Goal: Task Accomplishment & Management: Complete application form

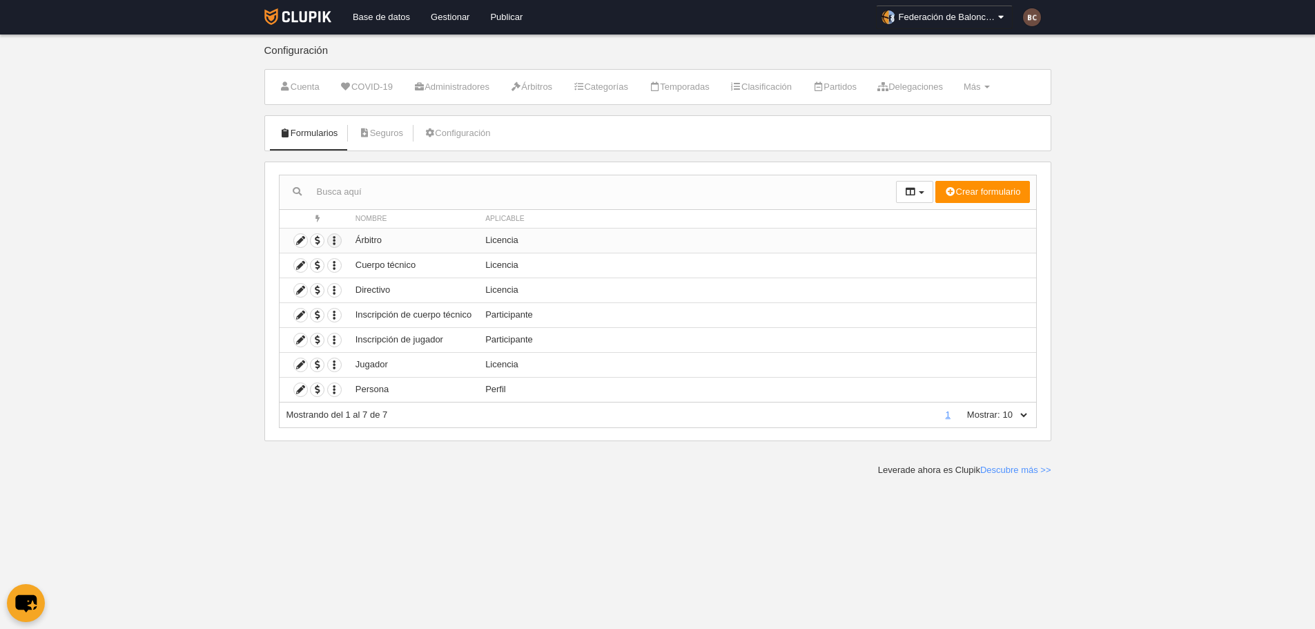
click at [336, 239] on icon "button" at bounding box center [334, 240] width 13 height 13
click at [462, 205] on div at bounding box center [588, 192] width 617 height 34
click at [301, 243] on icon at bounding box center [300, 240] width 13 height 13
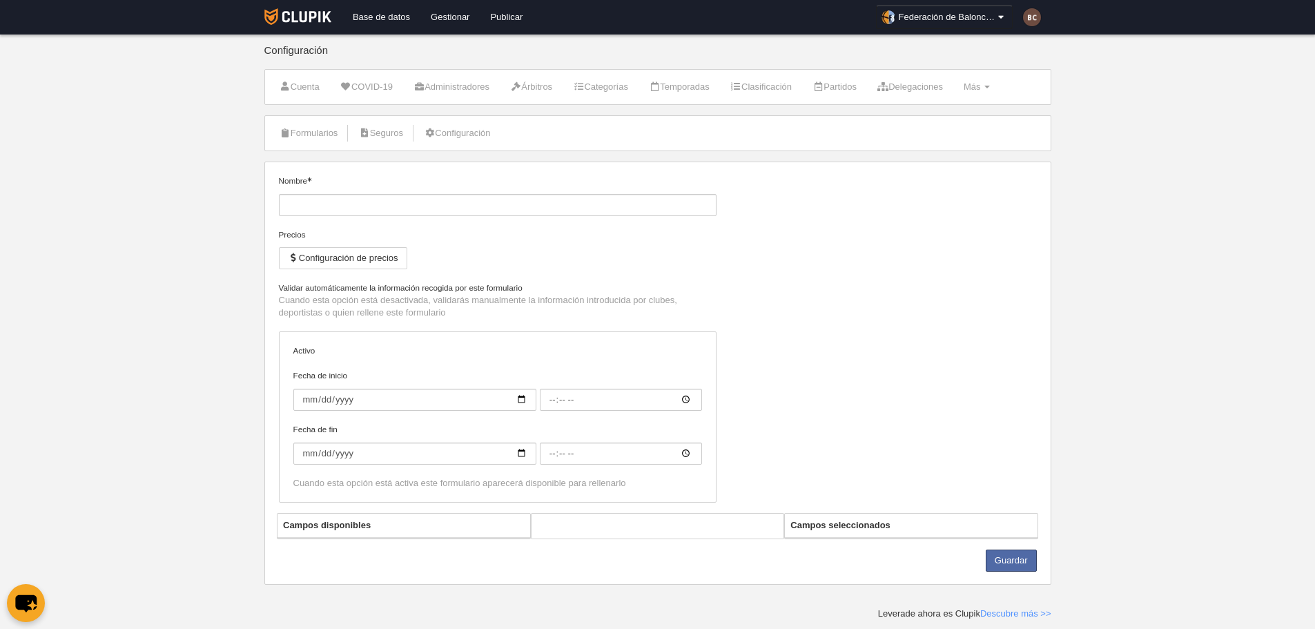
type input "Árbitro"
checkbox input "true"
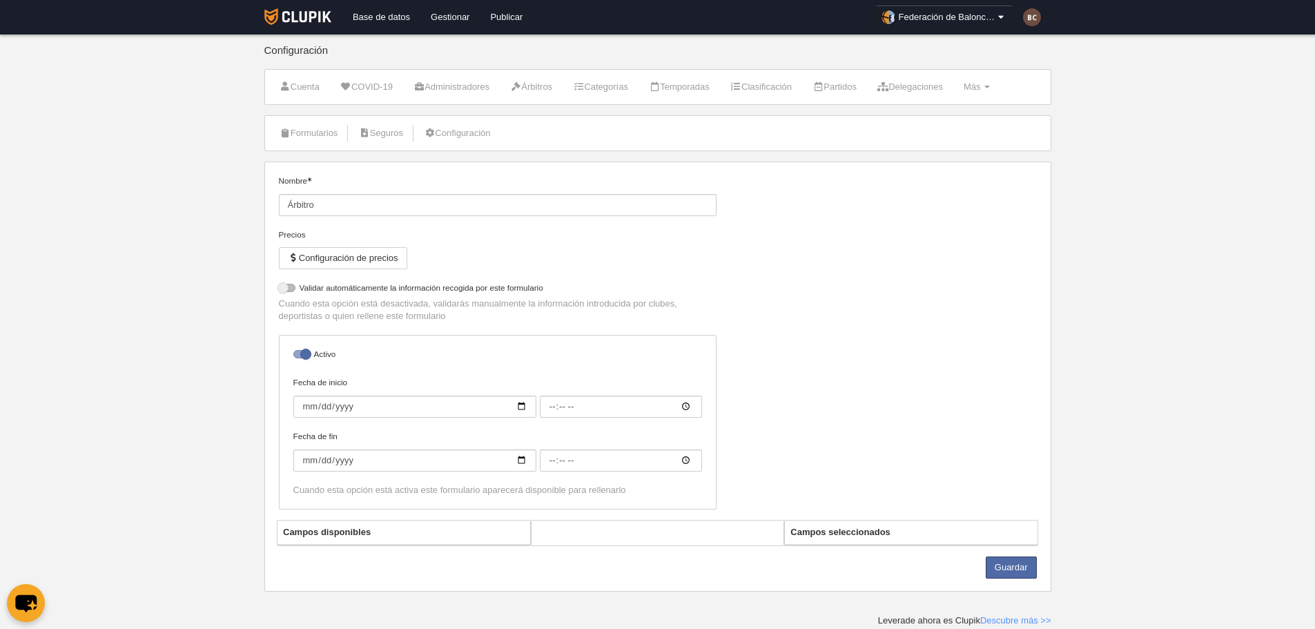
select select "selected"
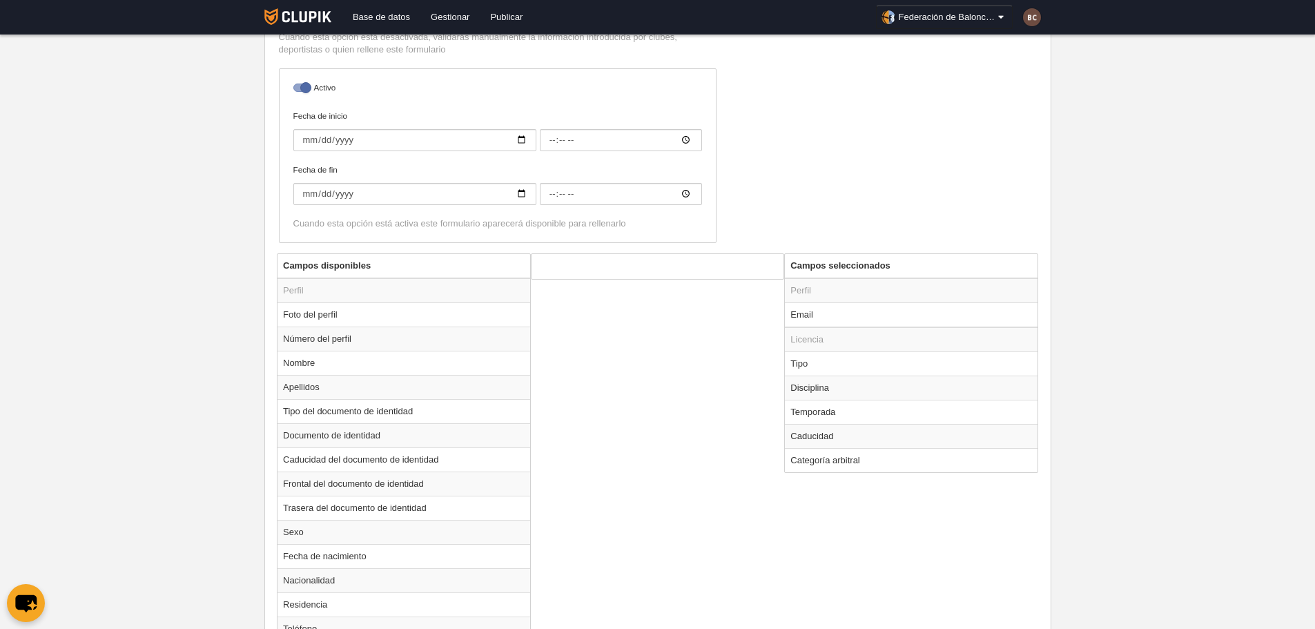
scroll to position [138, 0]
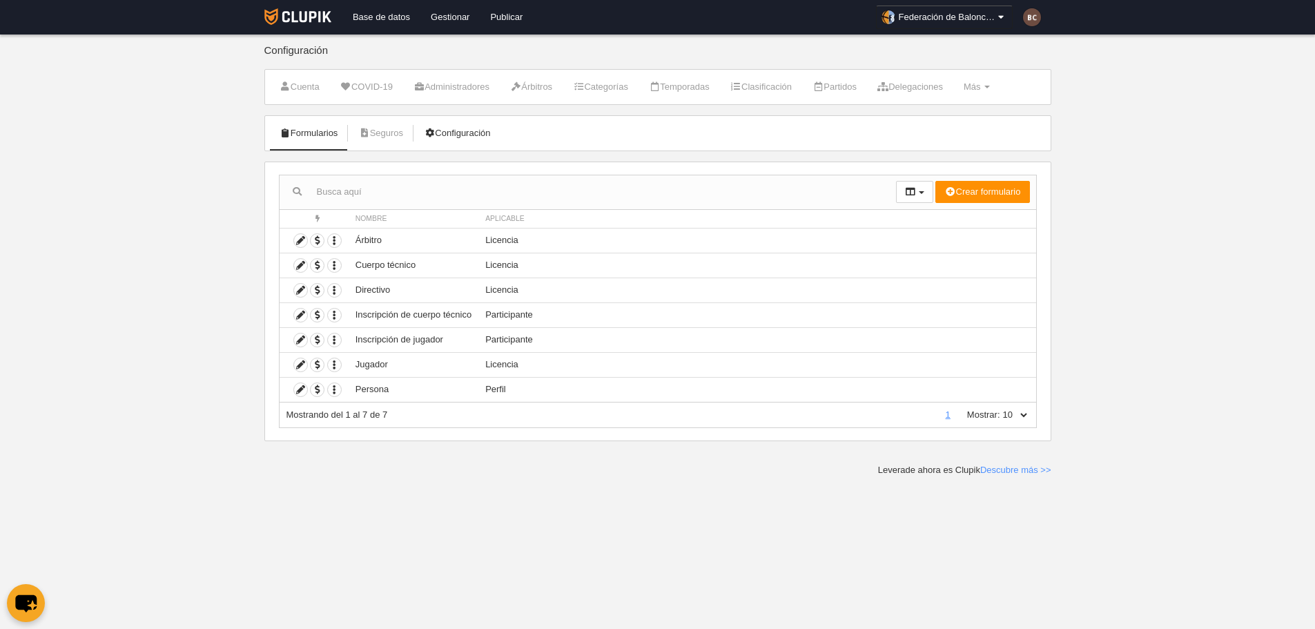
click at [445, 128] on link "Configuración" at bounding box center [456, 133] width 81 height 21
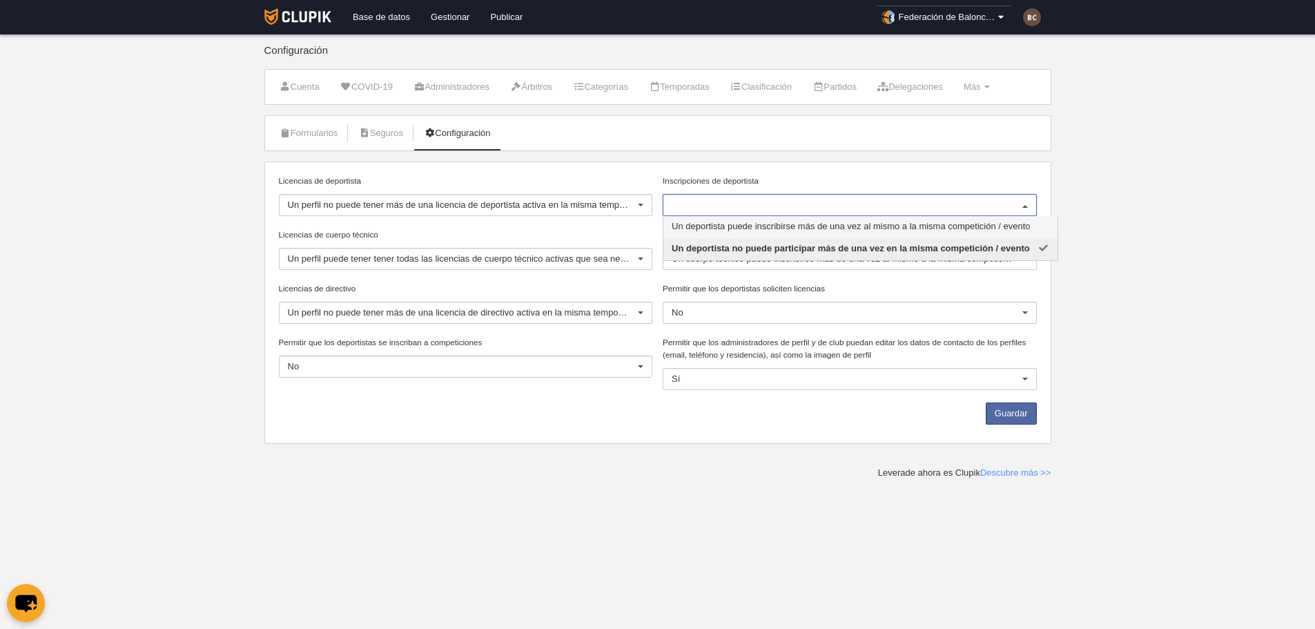
click at [838, 221] on span "Un deportista puede inscribirse más de una vez al mismo a la misma competición …" at bounding box center [851, 226] width 359 height 10
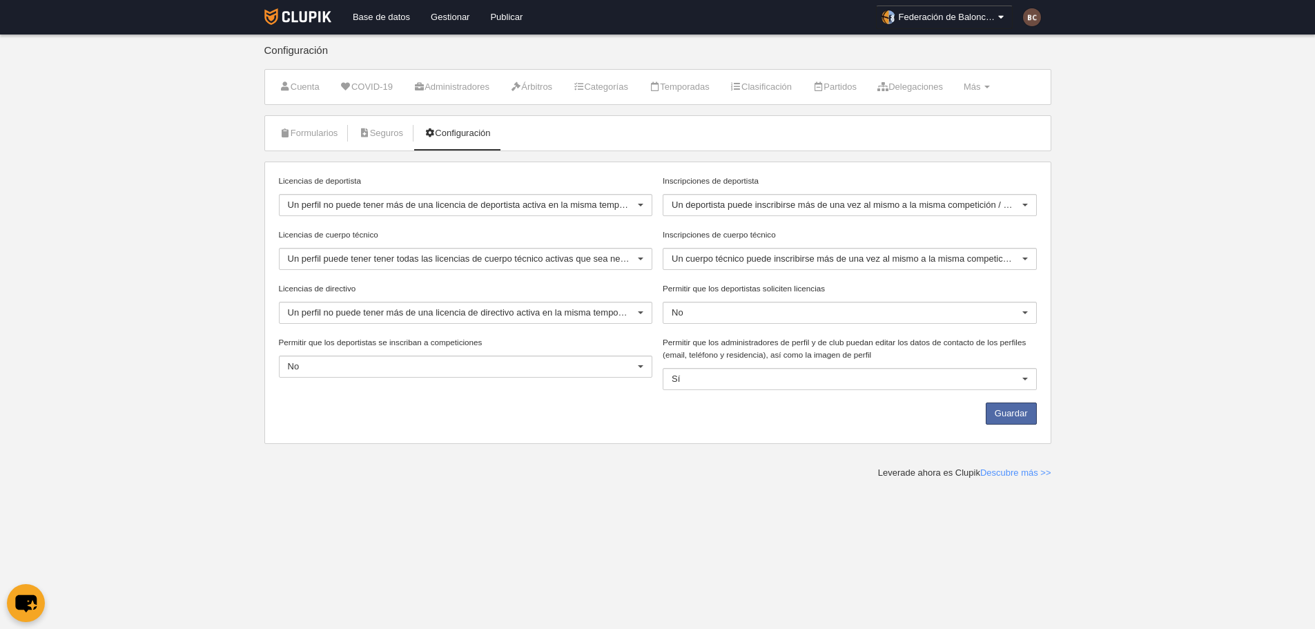
click at [815, 155] on div "Formularios [GEOGRAPHIC_DATA] Configuración Licencias de deportista Un perfil n…" at bounding box center [657, 279] width 787 height 329
click at [1029, 416] on button "Guardar" at bounding box center [1011, 414] width 51 height 22
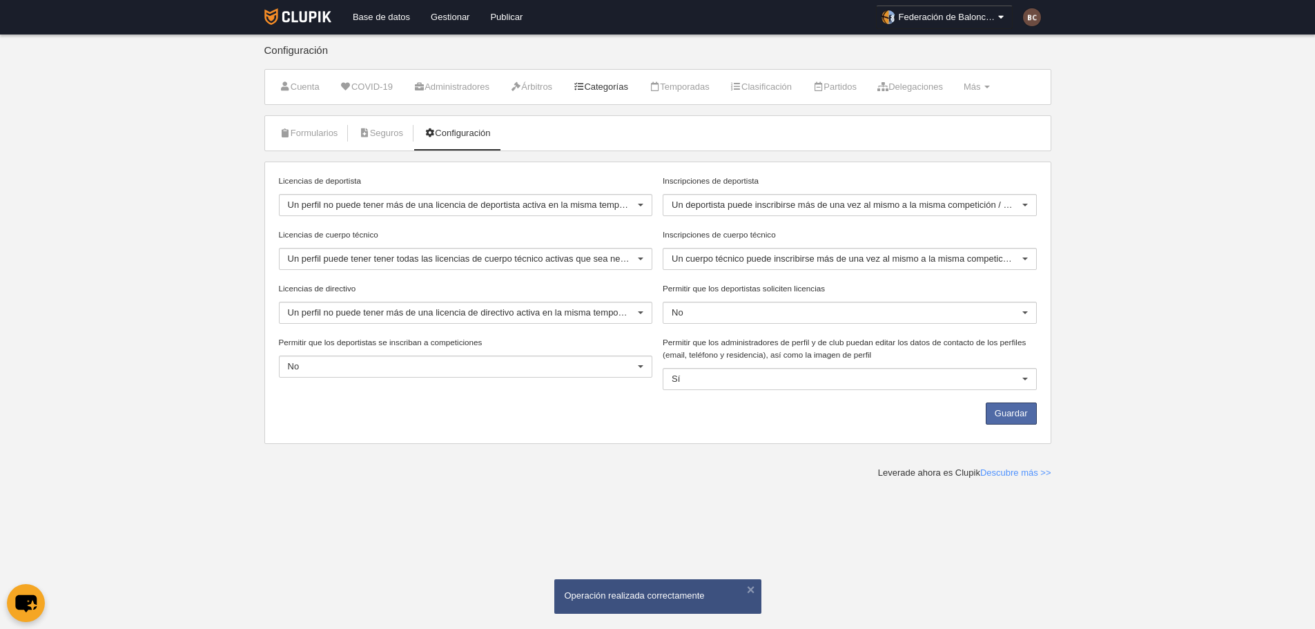
click at [584, 84] on icon at bounding box center [578, 86] width 11 height 9
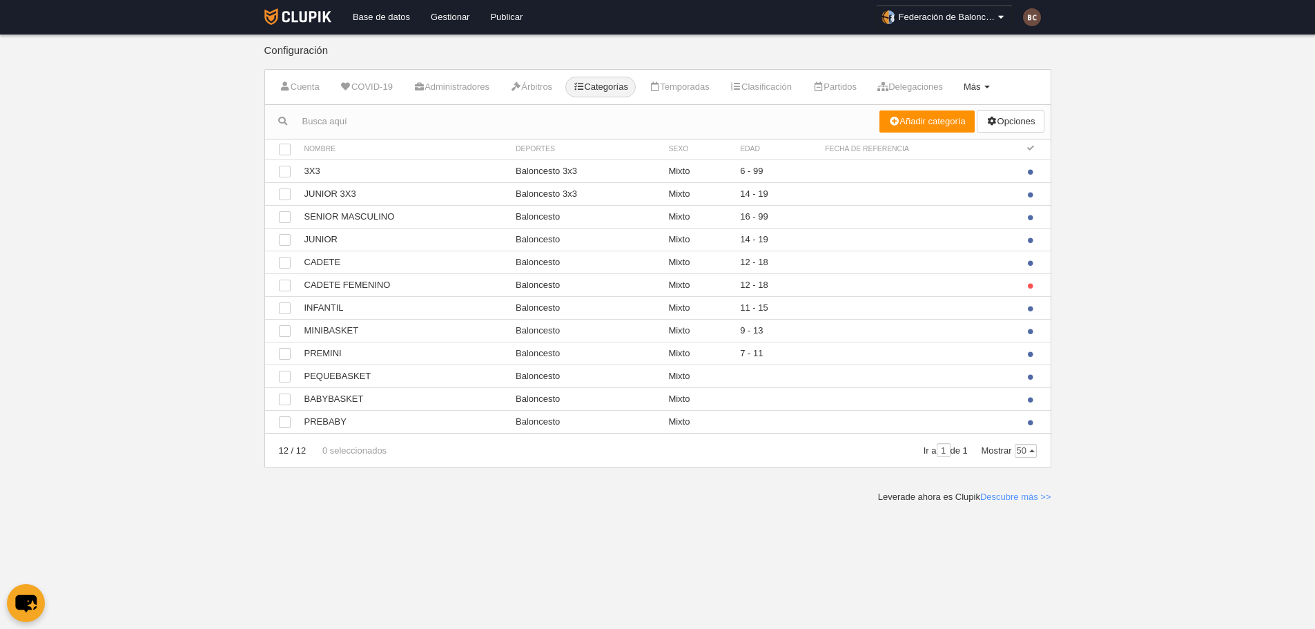
click at [998, 84] on link "Más Menú" at bounding box center [976, 87] width 41 height 21
click at [933, 166] on link "Cargos" at bounding box center [933, 165] width 128 height 22
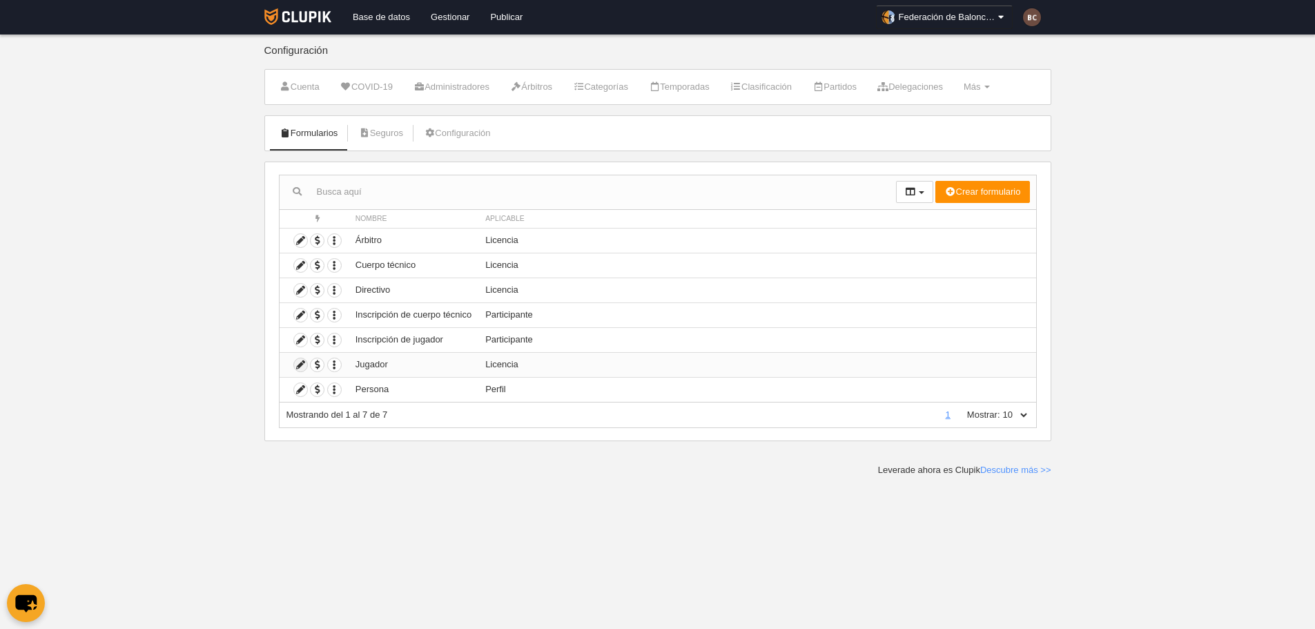
click at [300, 364] on icon at bounding box center [300, 364] width 13 height 13
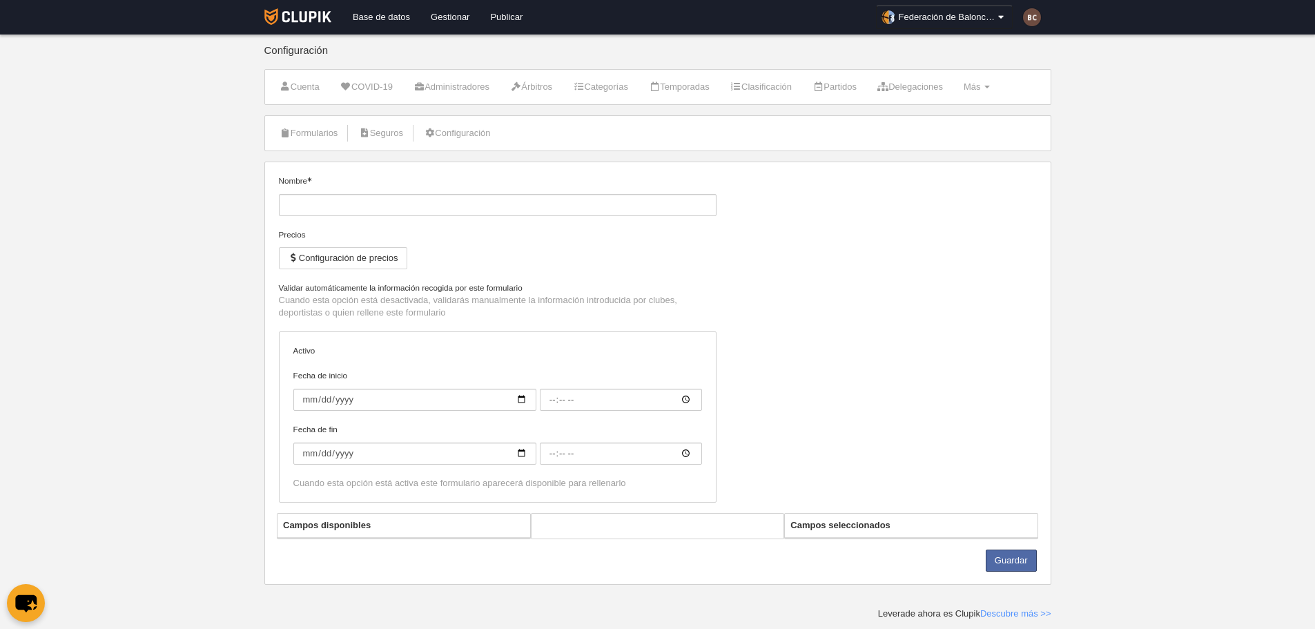
type input "Jugador"
checkbox input "true"
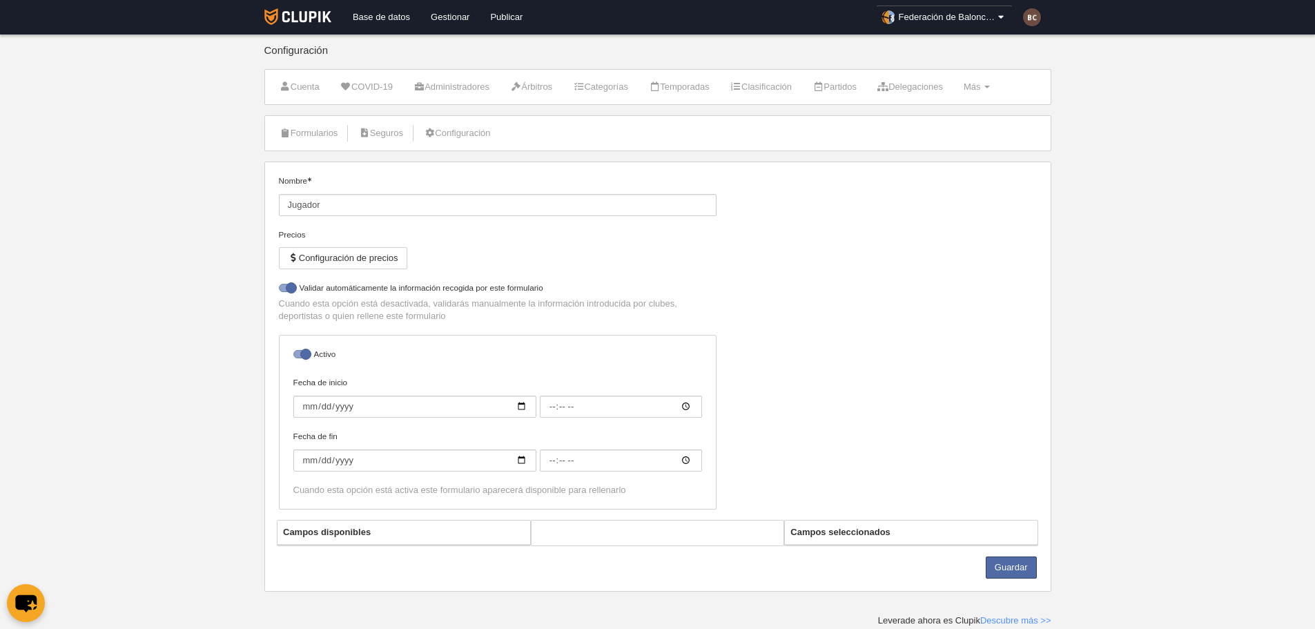
select select "selected"
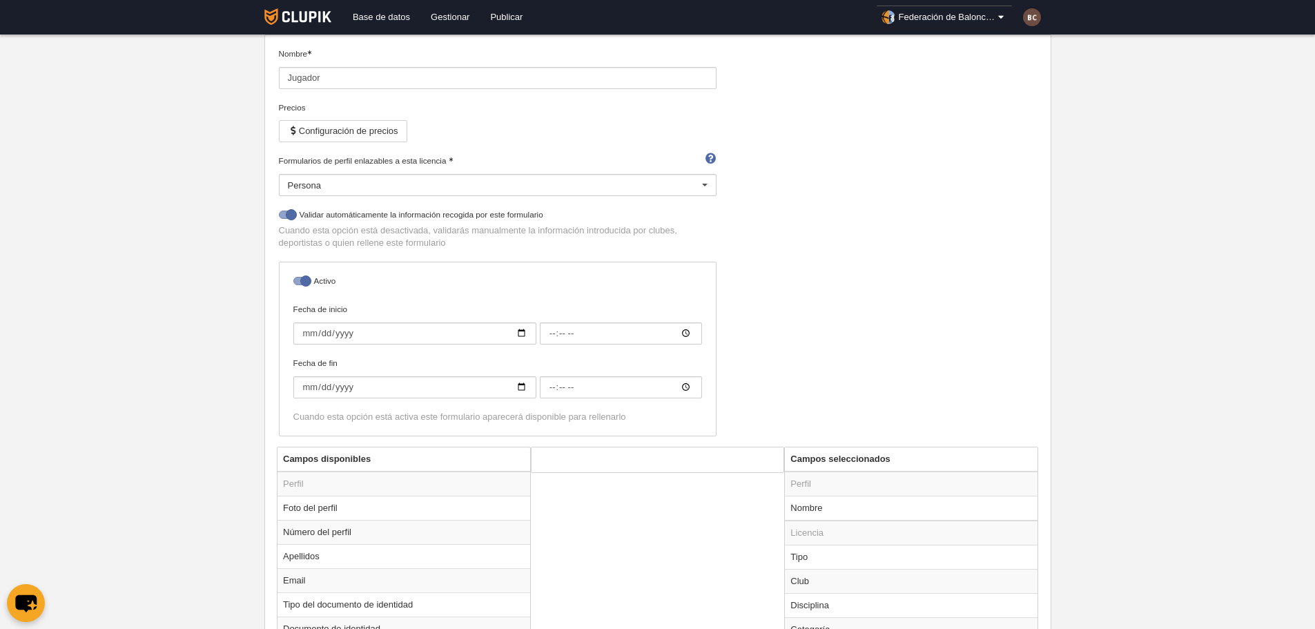
scroll to position [138, 0]
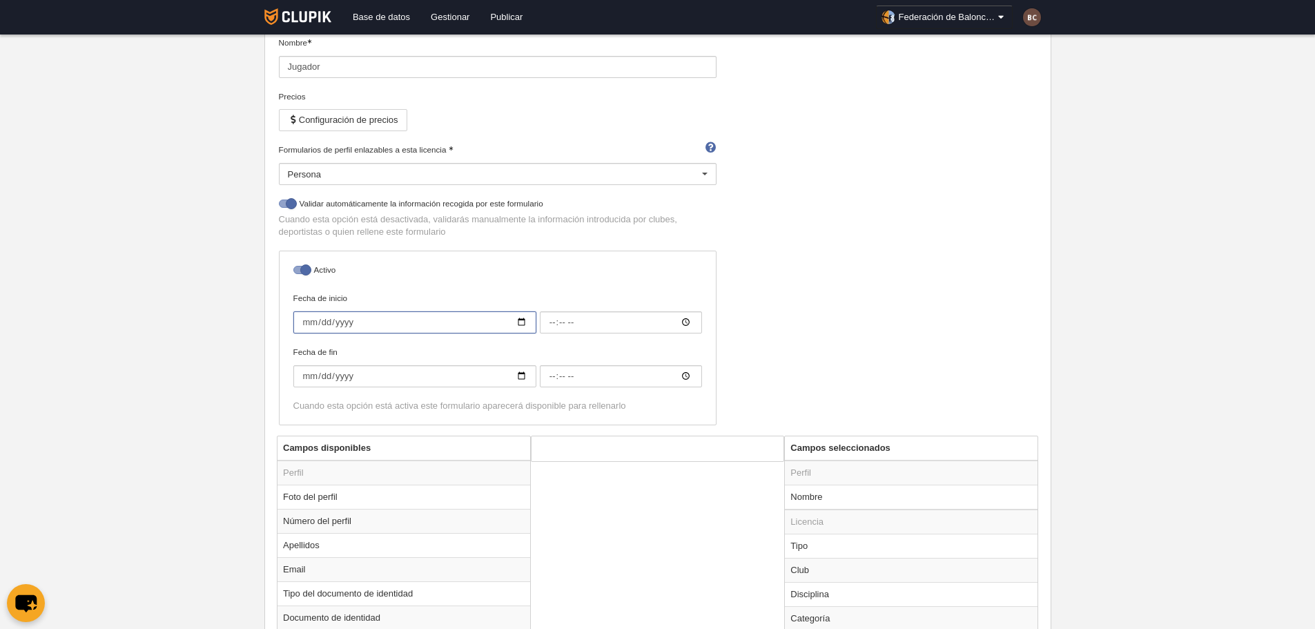
click at [305, 316] on input "Fecha de inicio" at bounding box center [414, 322] width 243 height 22
click at [305, 322] on input "Fecha de inicio" at bounding box center [414, 322] width 243 height 22
click at [519, 322] on input "Fecha de inicio" at bounding box center [414, 322] width 243 height 22
type input "2025-10-01"
type input "00:00"
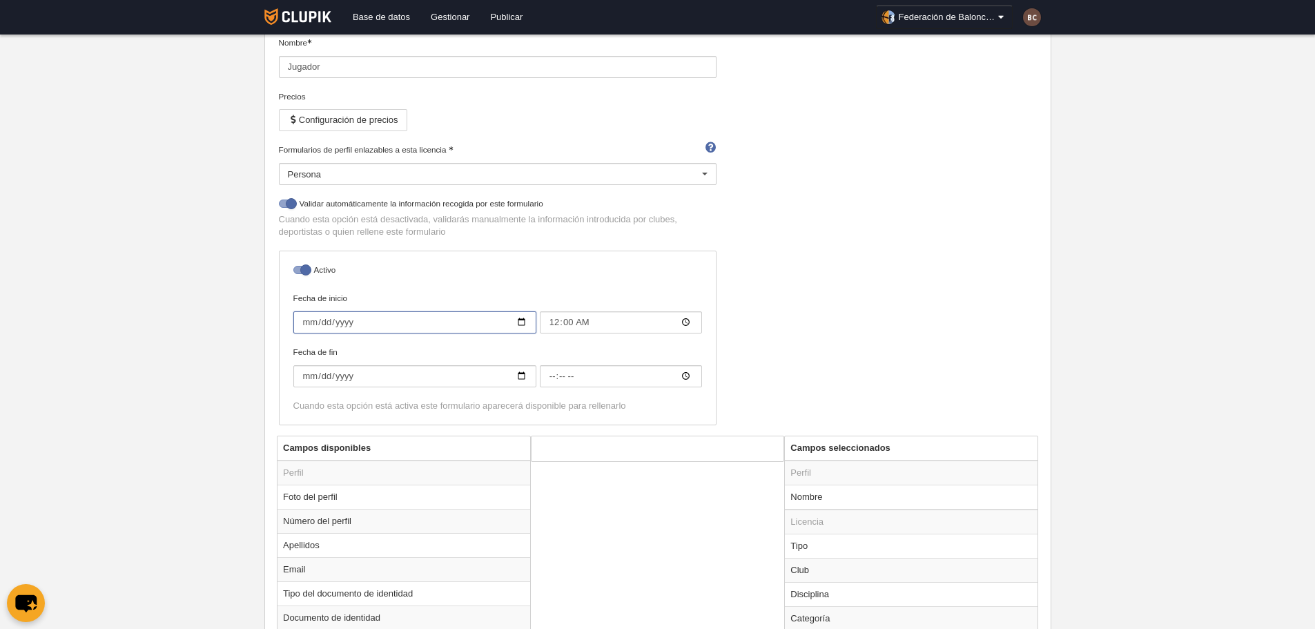
click at [300, 316] on input "2025-10-01" at bounding box center [414, 322] width 243 height 22
click at [523, 320] on input "2025-10-01" at bounding box center [414, 322] width 243 height 22
type input "2025-09-01"
click at [486, 296] on label "Fecha de inicio 2025-09-01 00:00" at bounding box center [497, 312] width 409 height 41
click at [486, 311] on input "2025-09-01" at bounding box center [414, 322] width 243 height 22
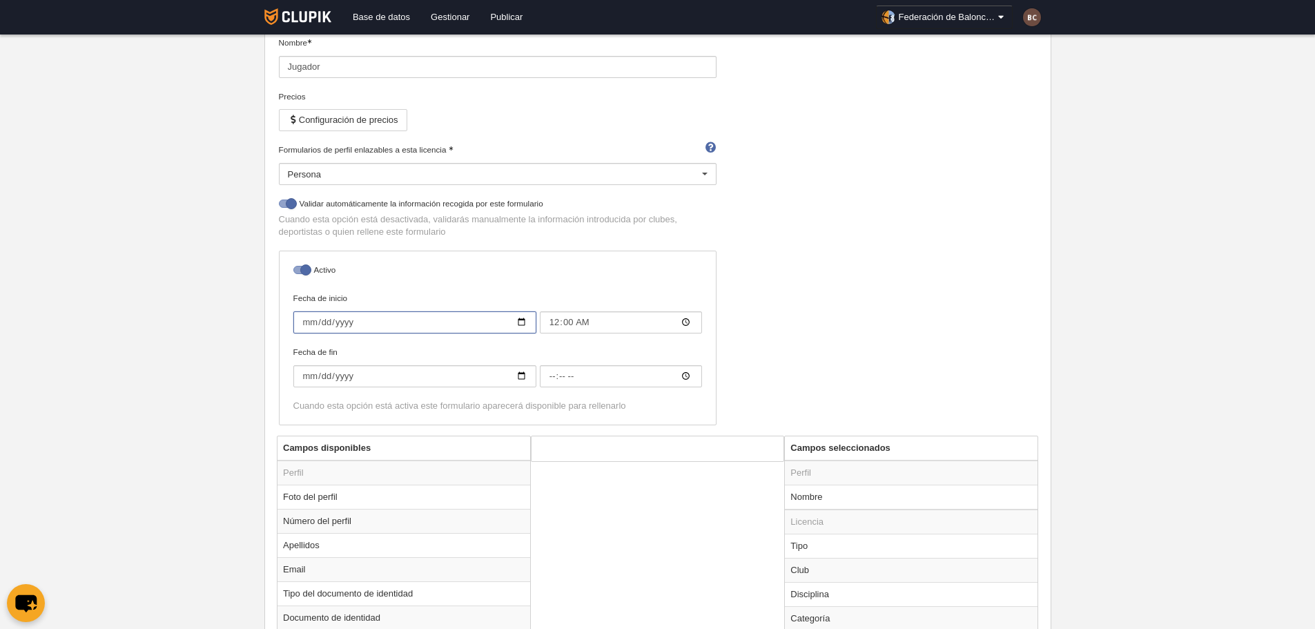
click at [523, 318] on input "2025-09-01" at bounding box center [414, 322] width 243 height 22
click at [308, 379] on input "Fecha de fin" at bounding box center [414, 376] width 243 height 22
click at [524, 380] on input "Fecha de fin" at bounding box center [414, 376] width 243 height 22
type input "2025-11-02"
type input "00:00"
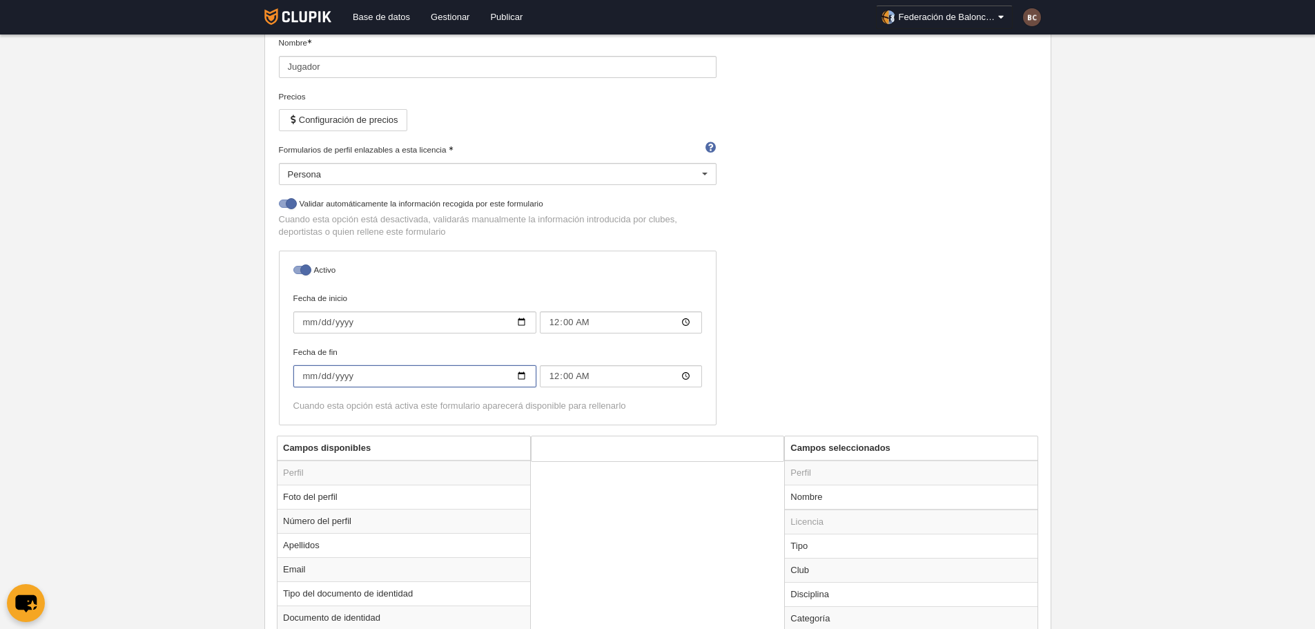
type input "2026-07-31"
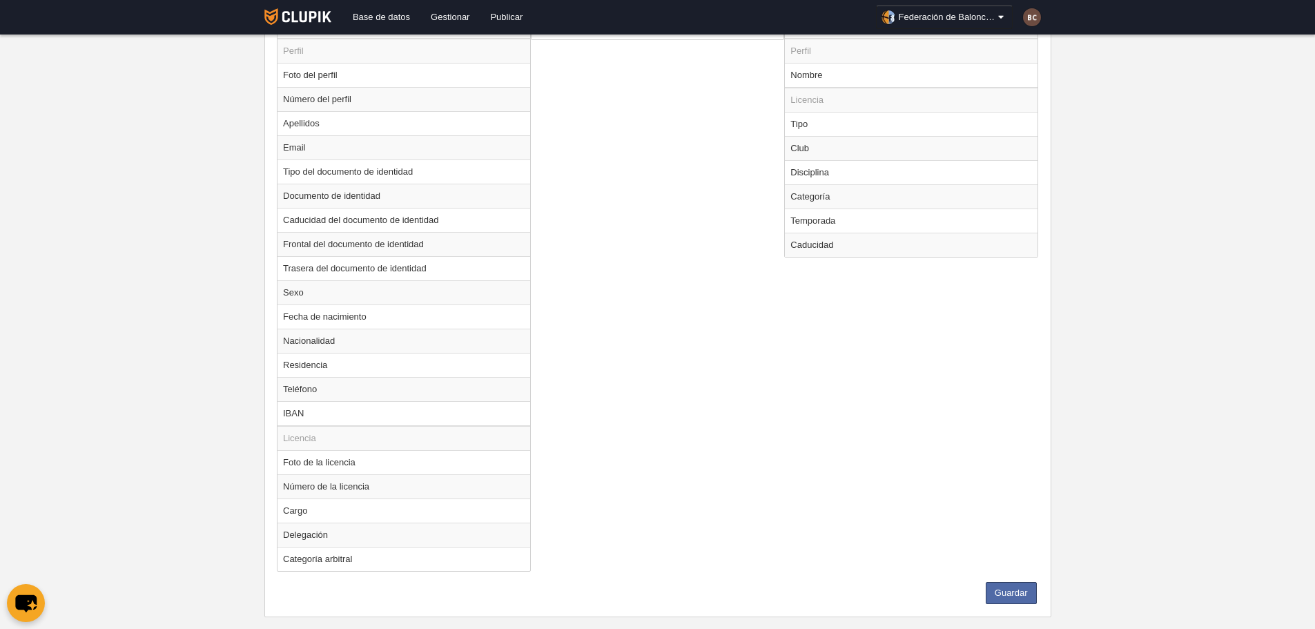
scroll to position [583, 0]
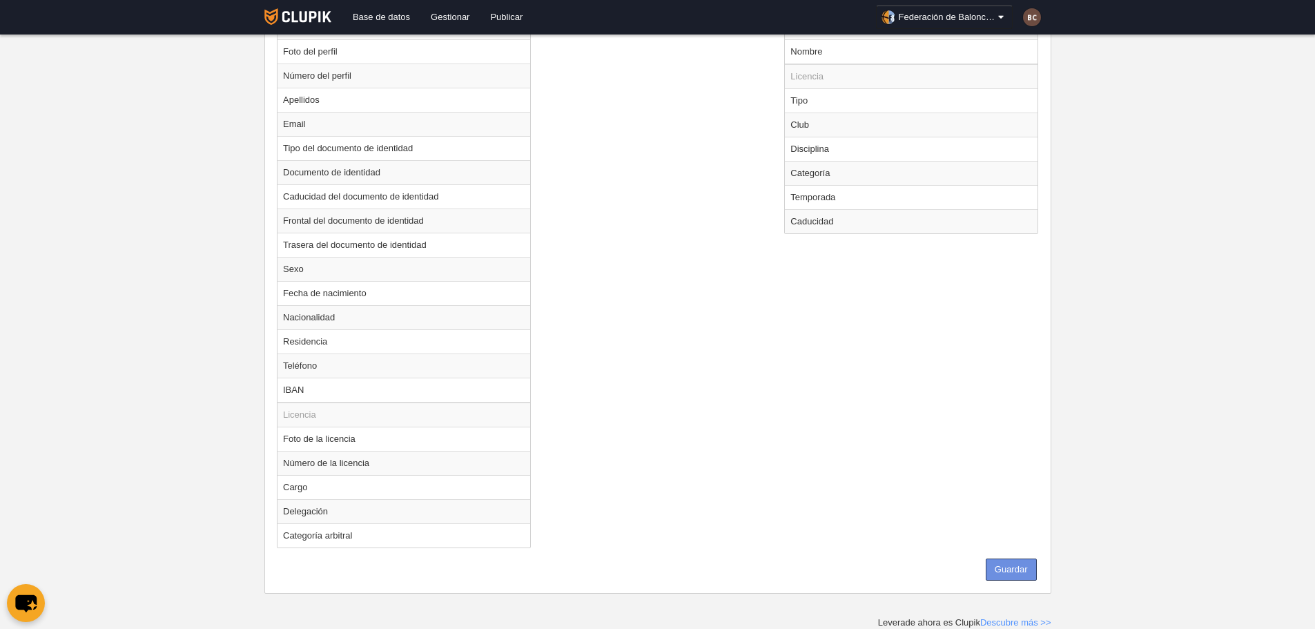
click at [1014, 571] on button "Guardar" at bounding box center [1011, 570] width 51 height 22
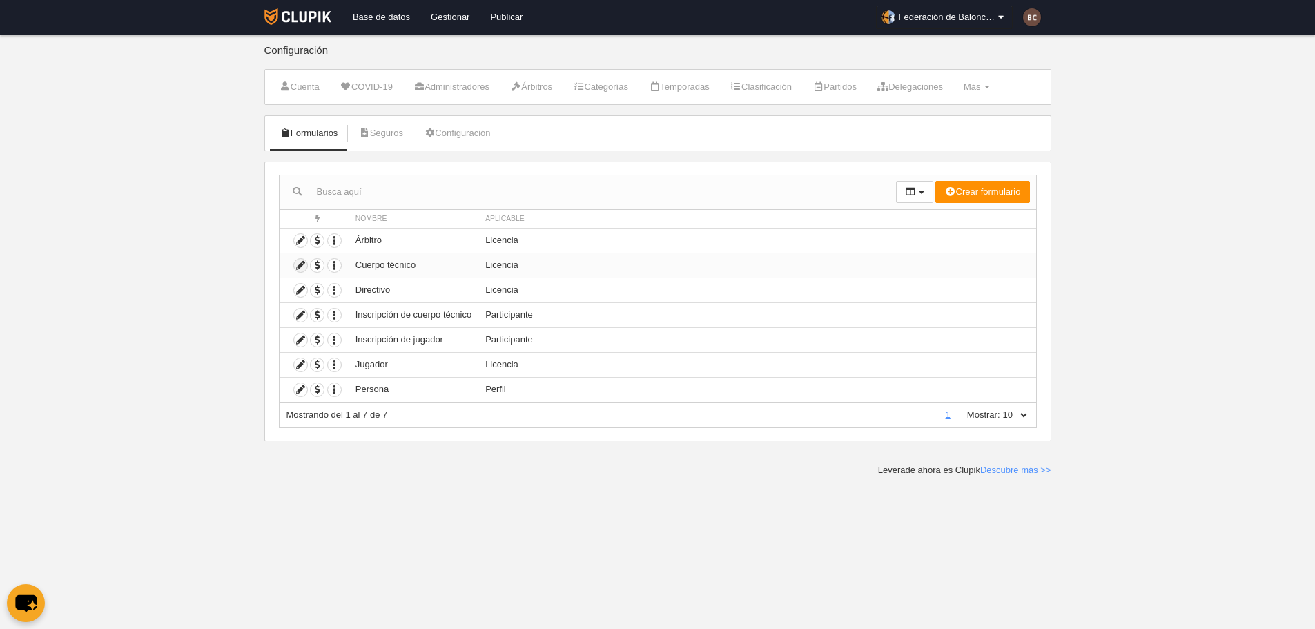
click at [300, 266] on icon at bounding box center [300, 265] width 13 height 13
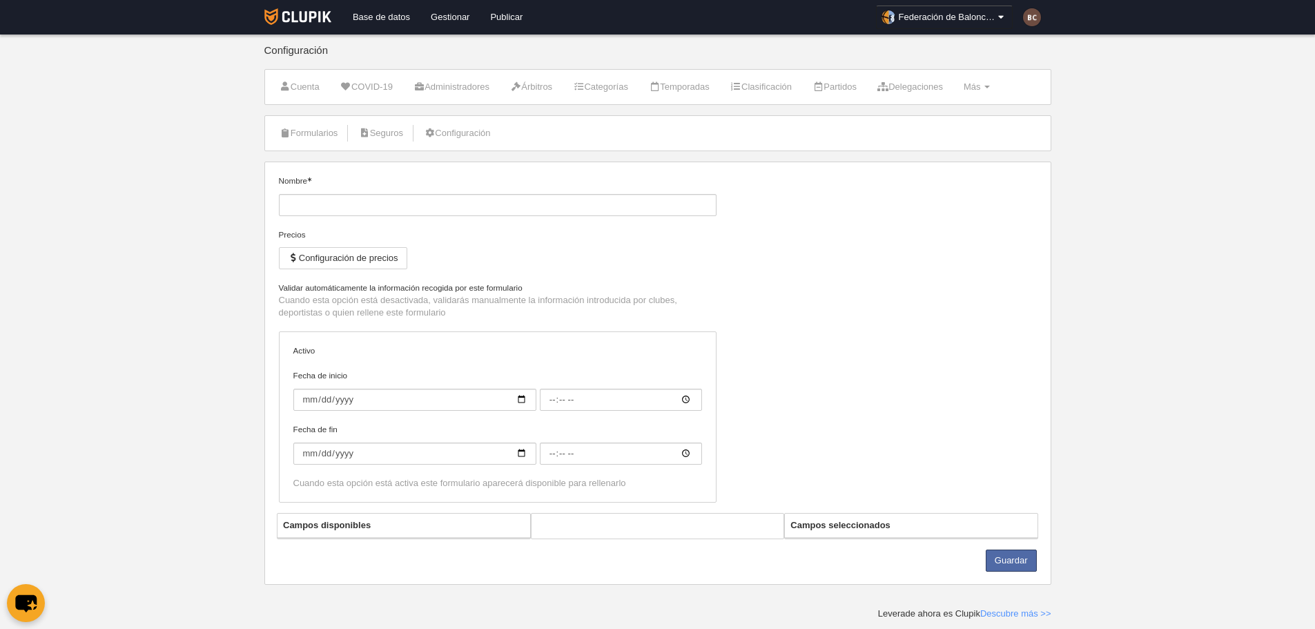
type input "Cuerpo técnico"
checkbox input "true"
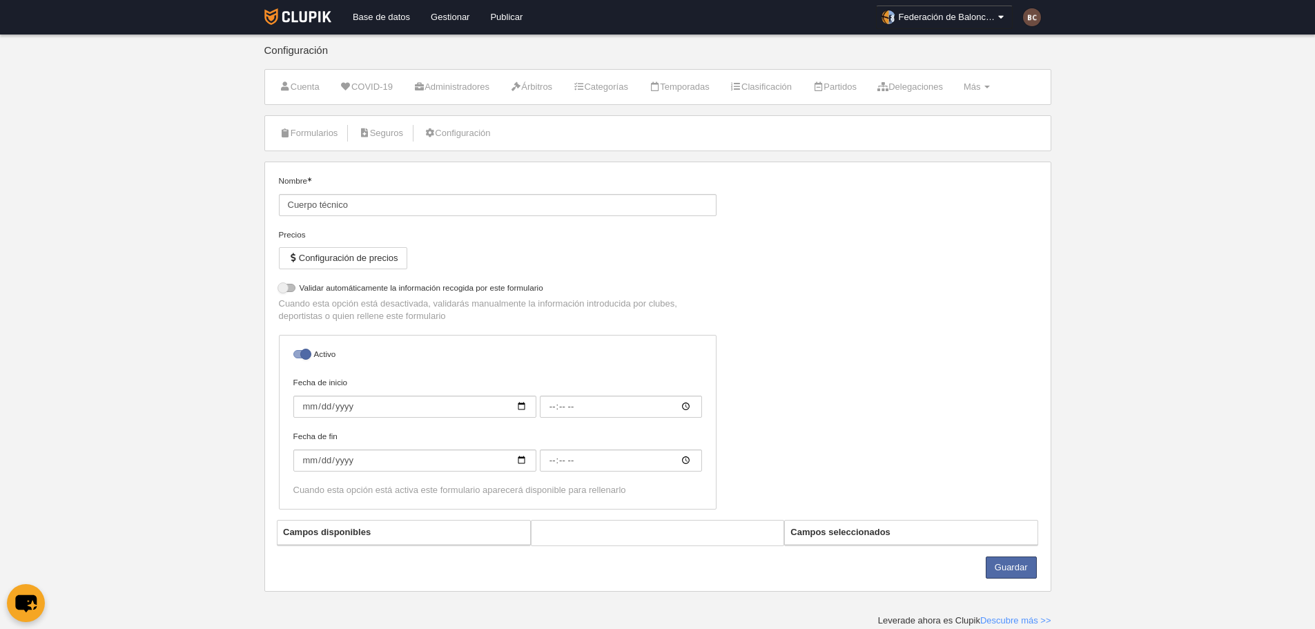
select select "selected"
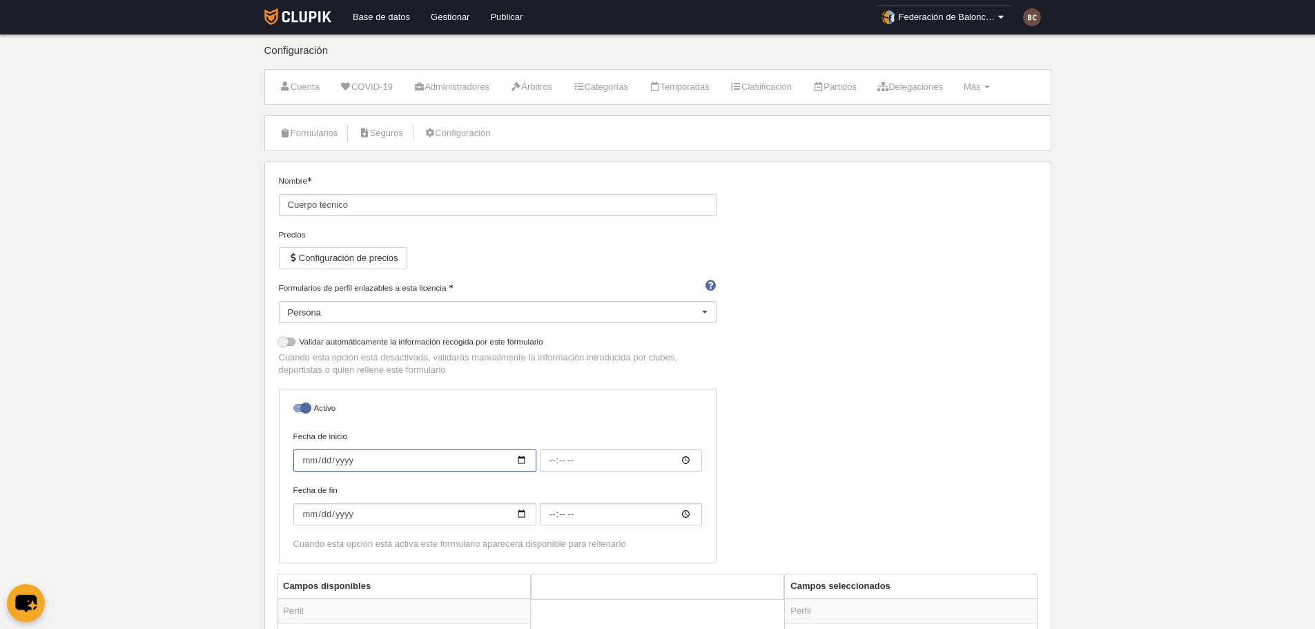
click at [519, 458] on input "Fecha de inicio" at bounding box center [414, 460] width 243 height 22
type input "2025-09-02"
type input "00:00"
type input "2025-09-01"
click at [519, 515] on input "Fecha de fin" at bounding box center [414, 514] width 243 height 22
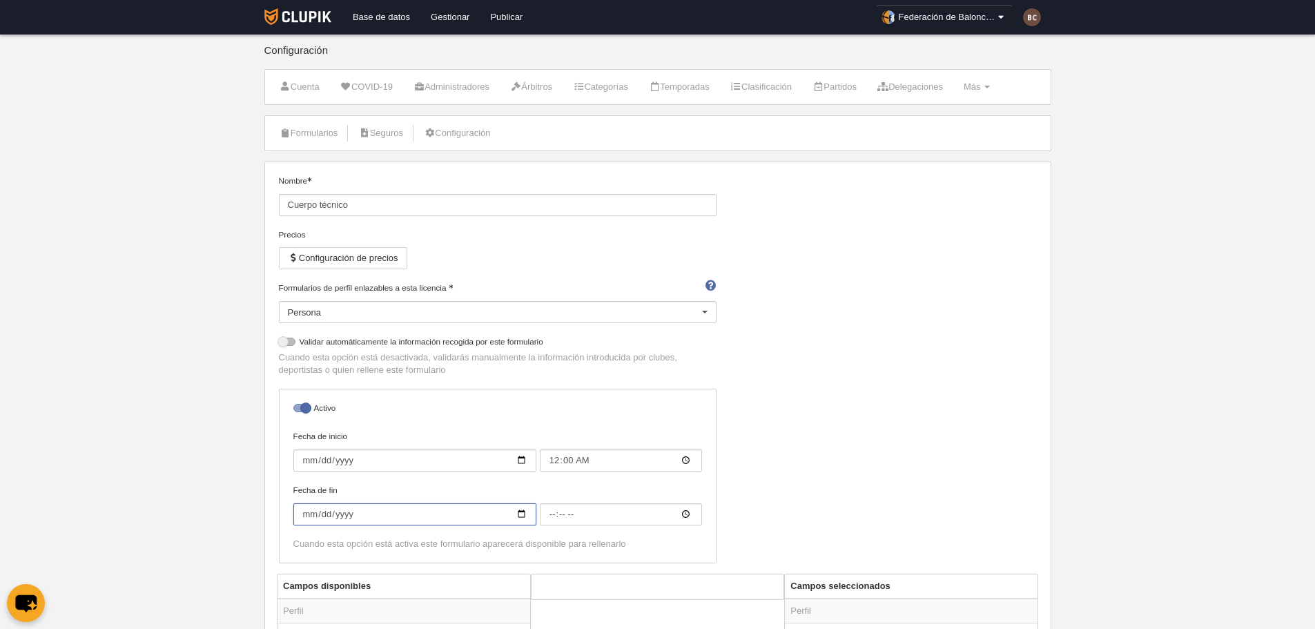
type input "2025-11-02"
type input "00:00"
type input "2026-07-31"
click at [833, 462] on div "Nombre Cuerpo técnico Precios Configuración de precios Formularios de perfil en…" at bounding box center [657, 374] width 768 height 399
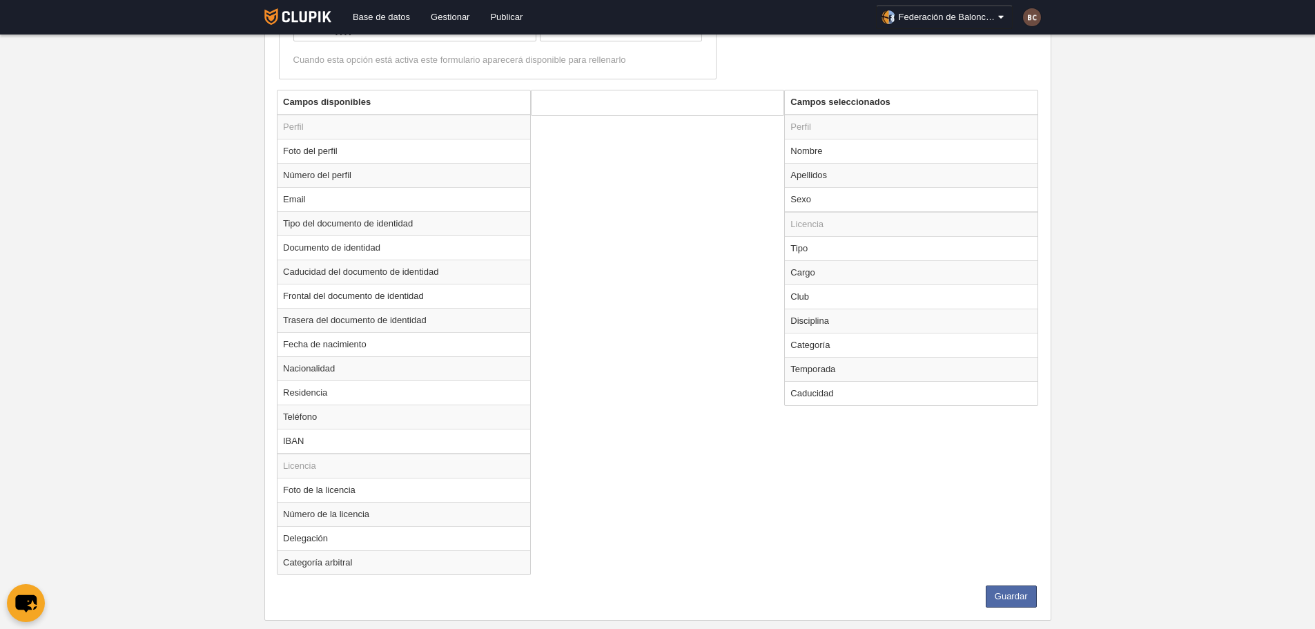
scroll to position [511, 0]
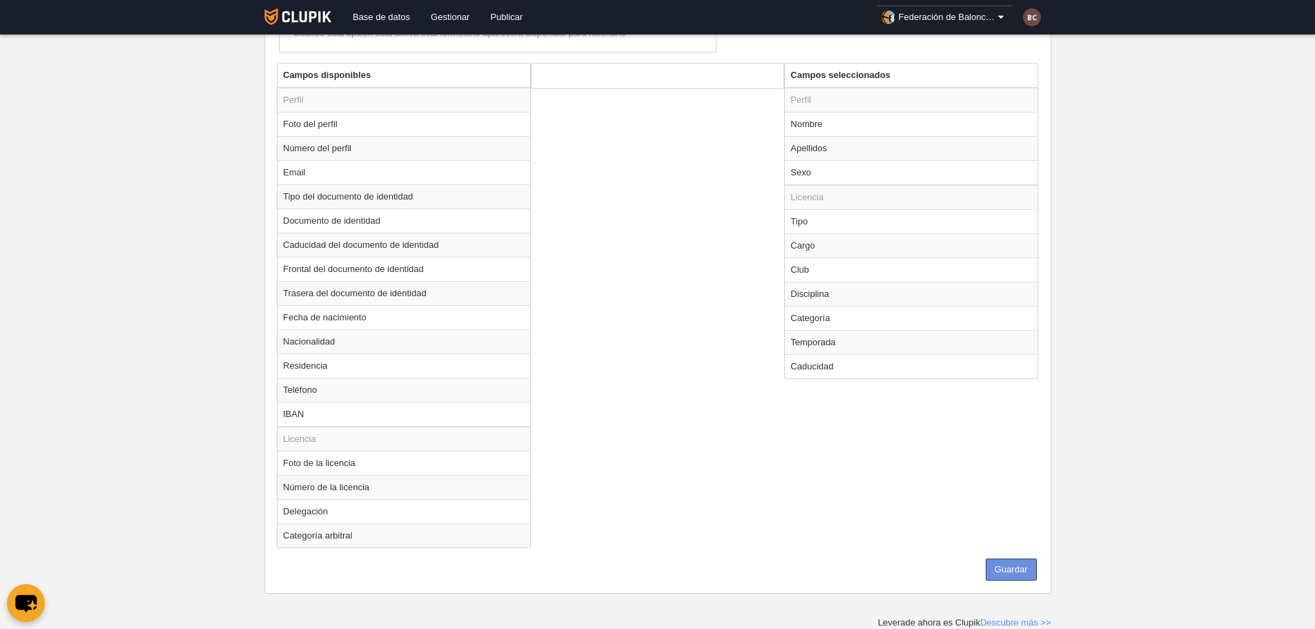
click at [1005, 567] on button "Guardar" at bounding box center [1011, 570] width 51 height 22
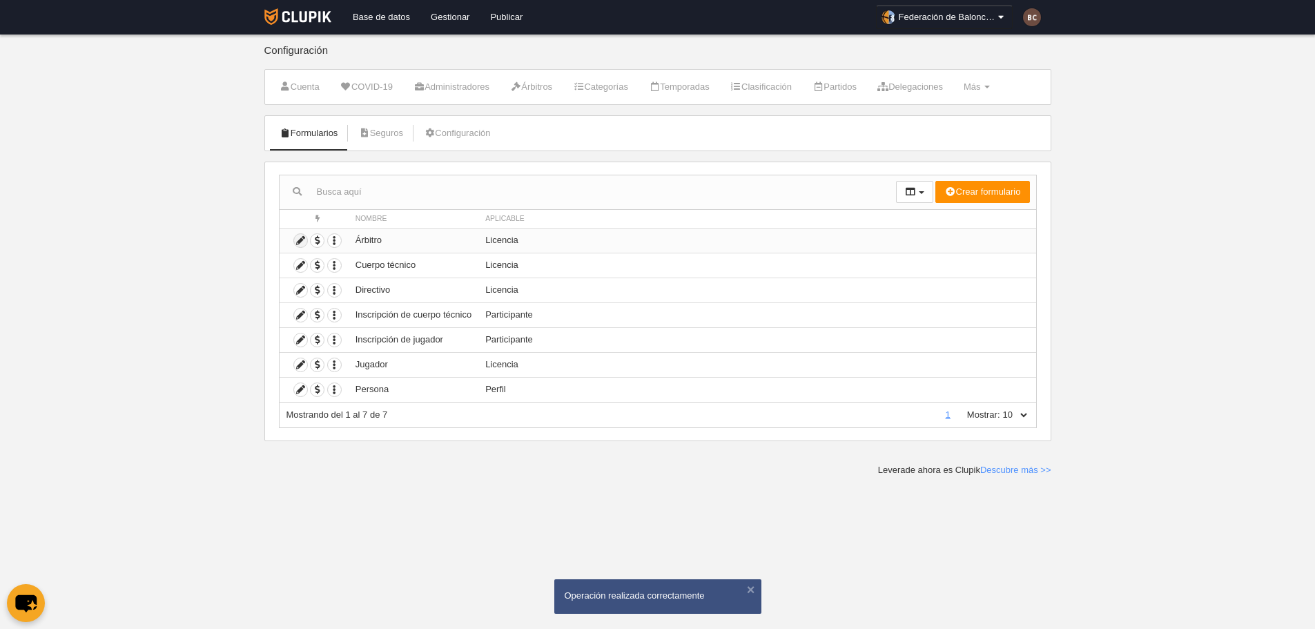
click at [304, 240] on icon at bounding box center [300, 240] width 13 height 13
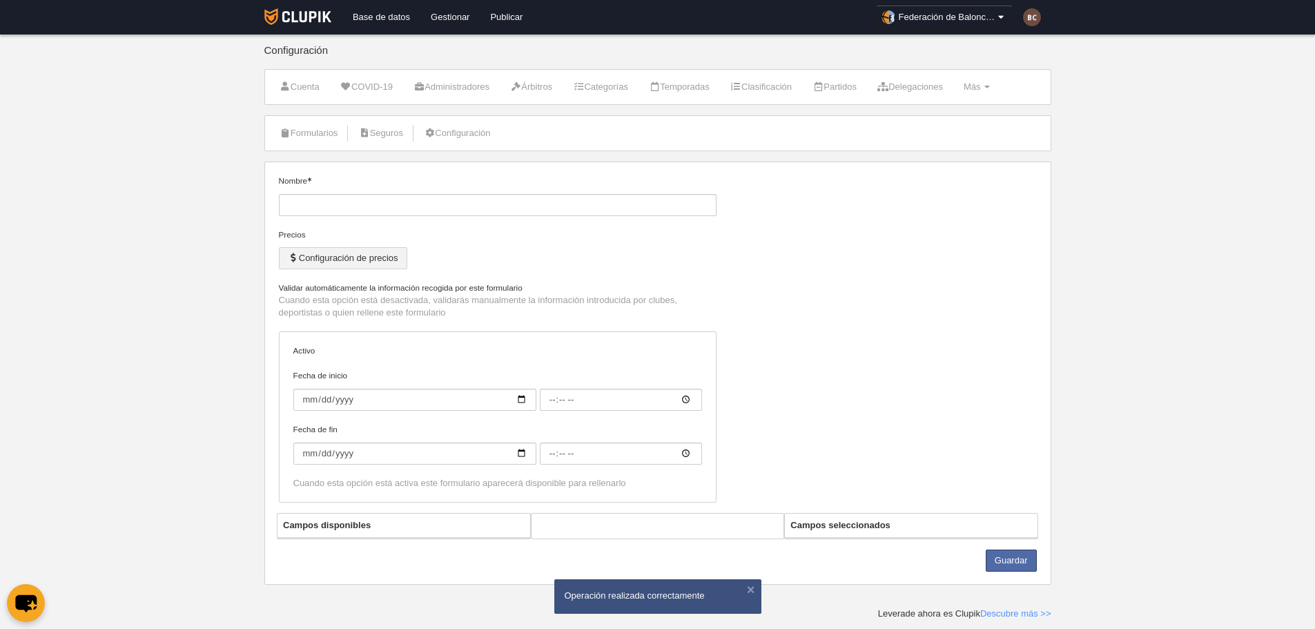
type input "Árbitro"
checkbox input "true"
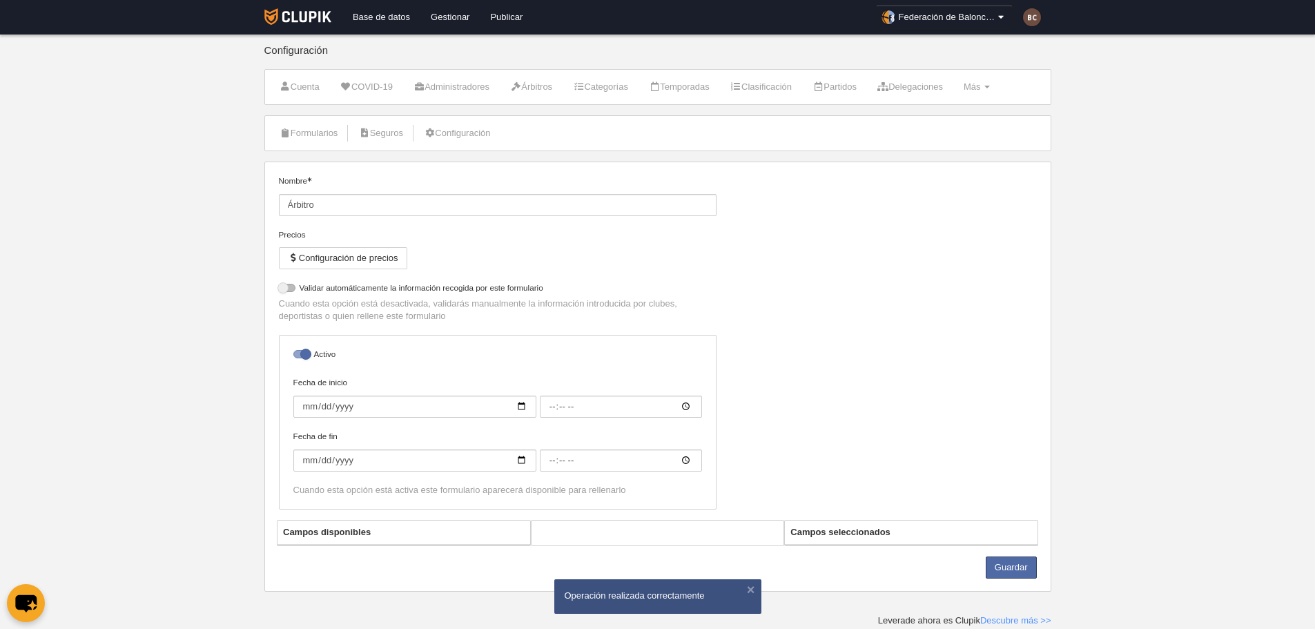
select select "selected"
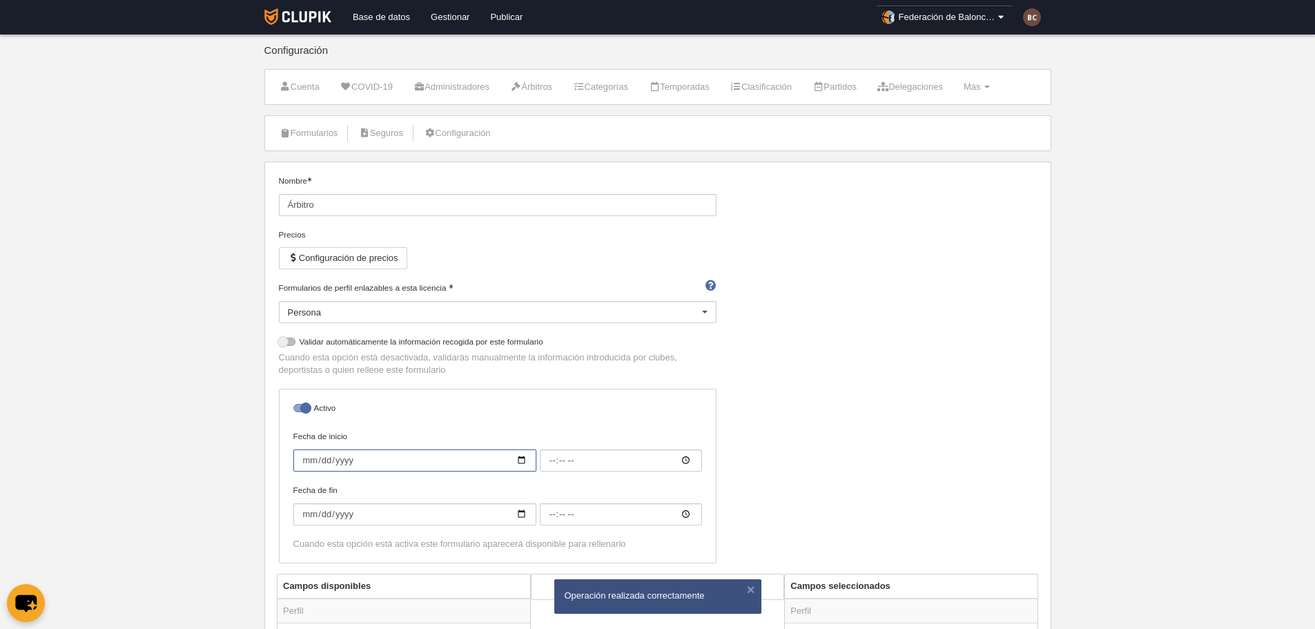
click at [528, 459] on input "Fecha de inicio" at bounding box center [414, 460] width 243 height 22
click at [526, 459] on input "Fecha de inicio" at bounding box center [414, 460] width 243 height 22
click at [770, 374] on div "Nombre Árbitro Precios Configuración de precios Formularios de perfil enlazable…" at bounding box center [657, 374] width 768 height 399
click at [523, 457] on input "Fecha de inicio" at bounding box center [414, 460] width 243 height 22
type input "2025-09-02"
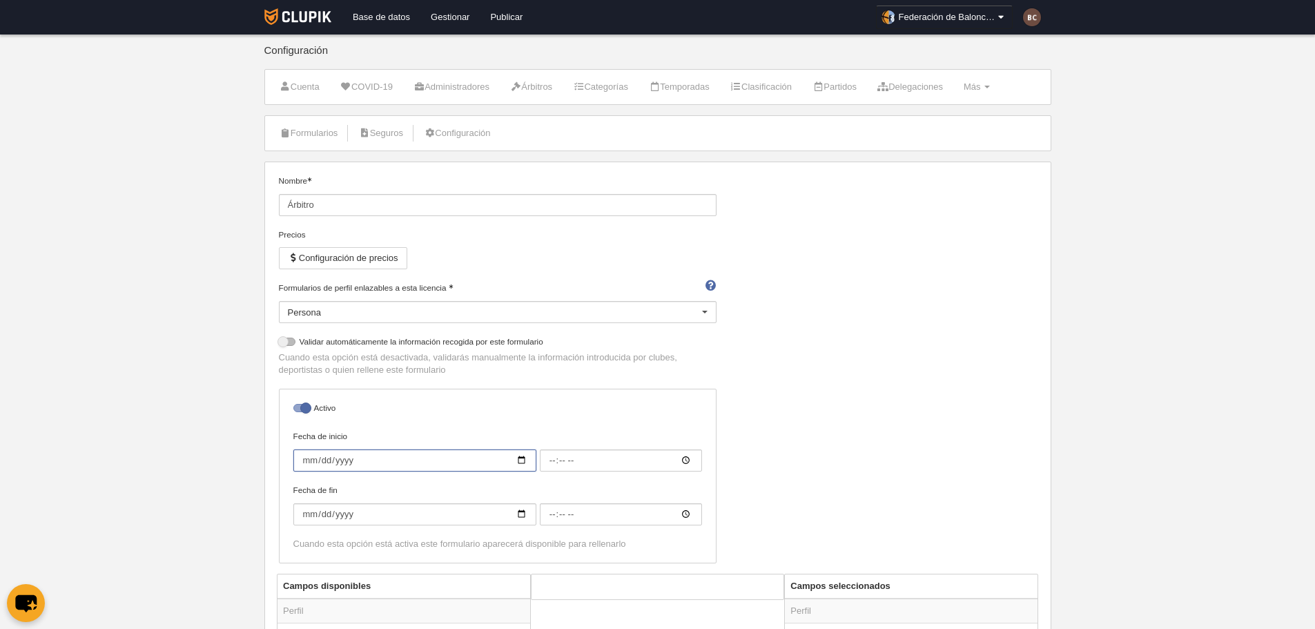
type input "00:00"
type input "2025-09-01"
click at [307, 508] on input "Fecha de fin" at bounding box center [414, 514] width 243 height 22
click at [306, 513] on input "Fecha de fin" at bounding box center [414, 514] width 243 height 22
click at [519, 519] on input "Fecha de fin" at bounding box center [414, 514] width 243 height 22
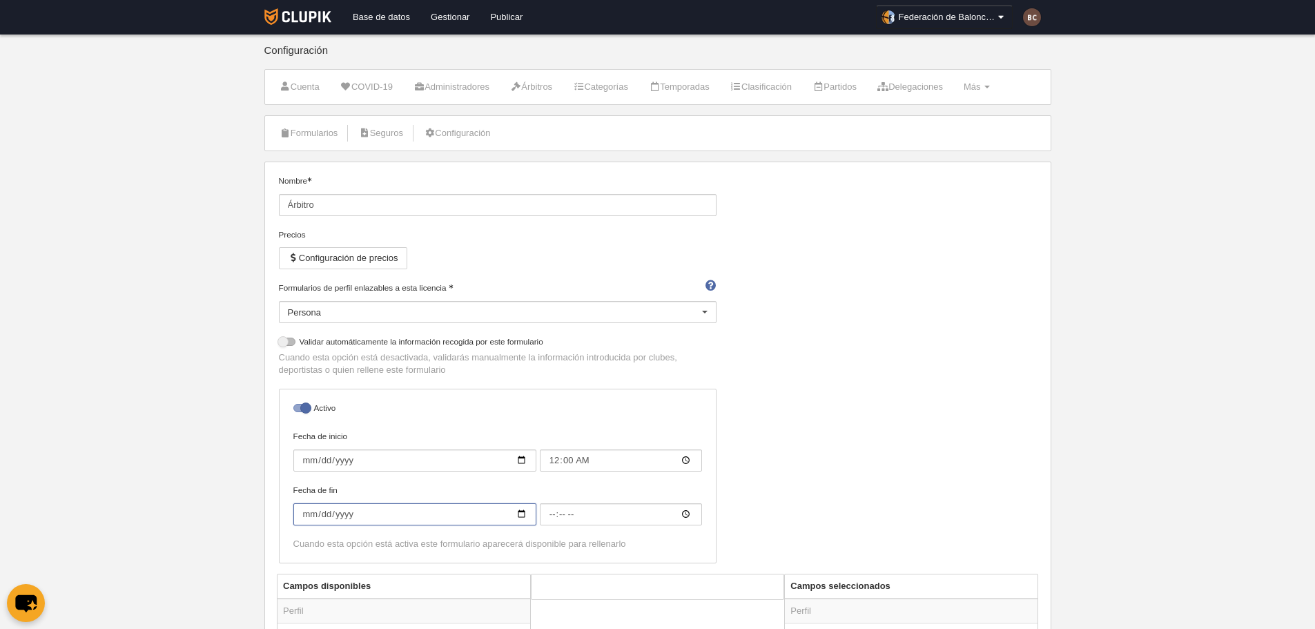
type input "2025-11-02"
type input "00:00"
type input "2026-07-31"
drag, startPoint x: 831, startPoint y: 422, endPoint x: 826, endPoint y: 434, distance: 12.4
click at [831, 423] on div "Nombre Árbitro Precios Configuración de precios Formularios de perfil enlazable…" at bounding box center [657, 374] width 768 height 399
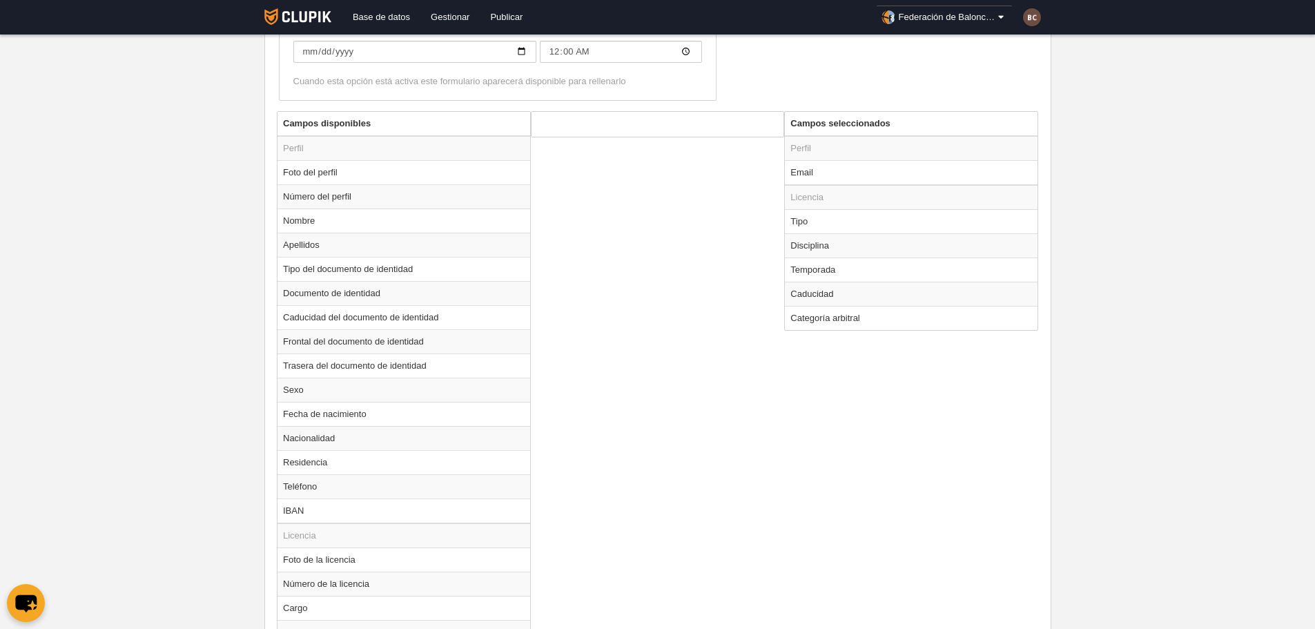
scroll to position [608, 0]
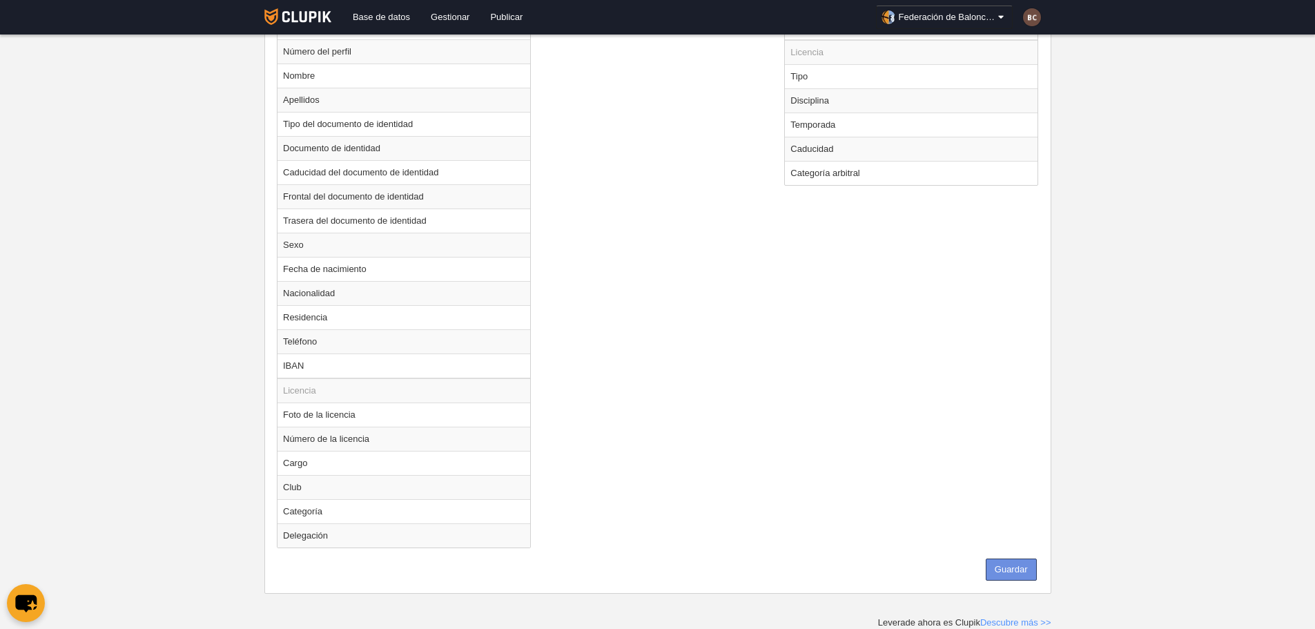
click at [1024, 570] on button "Guardar" at bounding box center [1011, 570] width 51 height 22
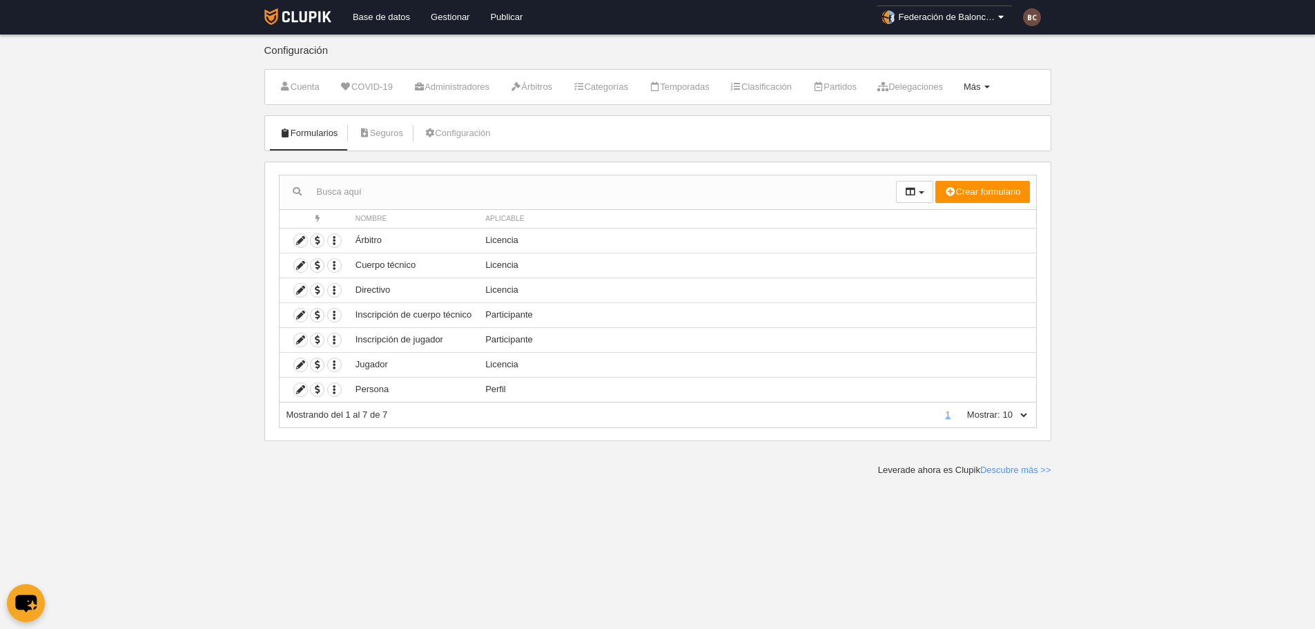
click at [981, 86] on span "Más" at bounding box center [972, 86] width 17 height 10
click at [931, 119] on link "Campos" at bounding box center [933, 121] width 128 height 22
